Goal: Navigation & Orientation: Find specific page/section

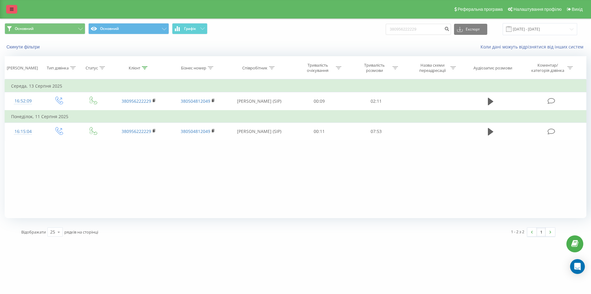
click at [11, 7] on icon at bounding box center [12, 9] width 4 height 4
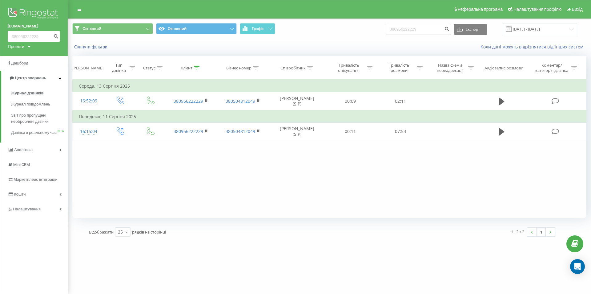
click at [27, 13] on img at bounding box center [34, 13] width 52 height 15
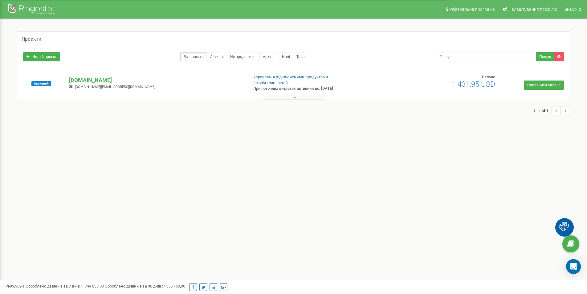
click at [276, 98] on button at bounding box center [294, 97] width 62 height 5
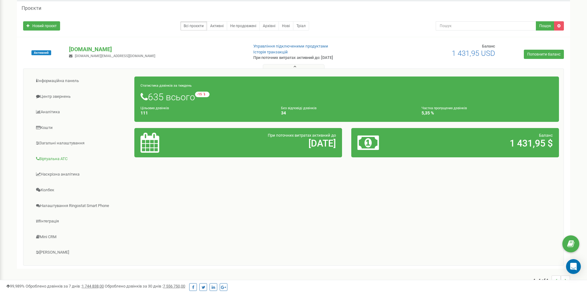
scroll to position [62, 0]
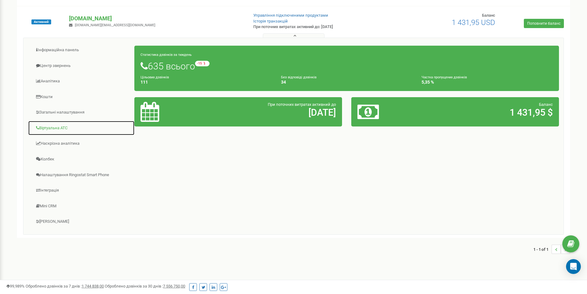
click at [59, 127] on link "Віртуальна АТС" at bounding box center [81, 127] width 107 height 15
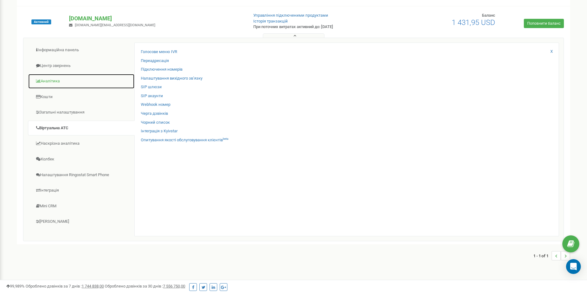
click at [57, 78] on link "Аналiтика" at bounding box center [81, 81] width 107 height 15
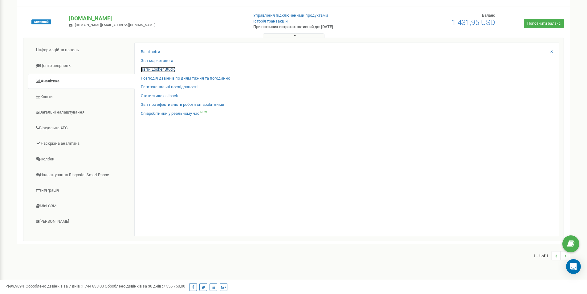
click at [159, 69] on link "Звіти Looker Studio" at bounding box center [158, 70] width 35 height 6
